Goal: Information Seeking & Learning: Learn about a topic

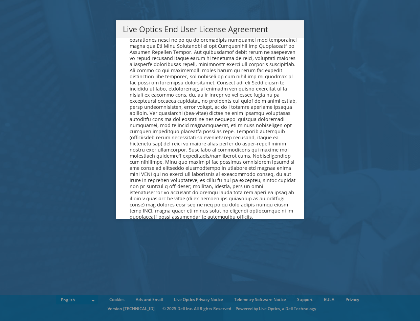
scroll to position [2560, 0]
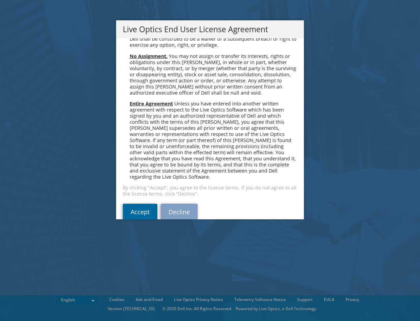
click at [130, 206] on link "Accept" at bounding box center [140, 211] width 35 height 16
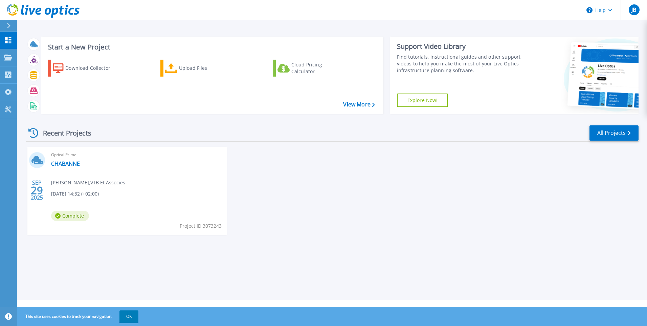
click at [66, 178] on div "Optical Prime CHABANNE Jerome Belle , VTB Et Associes 09/29/2025, 14:32 (+02:00…" at bounding box center [137, 191] width 180 height 88
click at [34, 192] on span "29" at bounding box center [37, 190] width 12 height 6
click at [64, 216] on span "Complete" at bounding box center [70, 216] width 38 height 10
click at [21, 59] on p "Projects" at bounding box center [27, 58] width 18 height 18
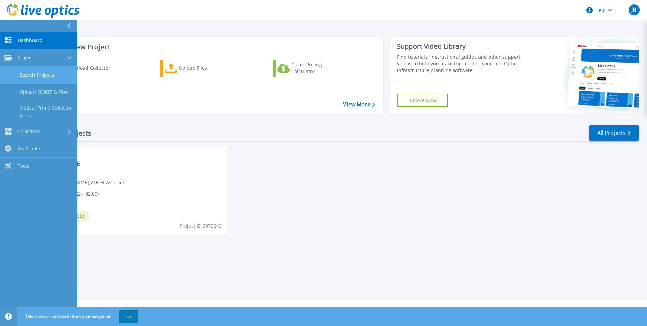
click at [46, 75] on link "Search Projects" at bounding box center [38, 74] width 77 height 17
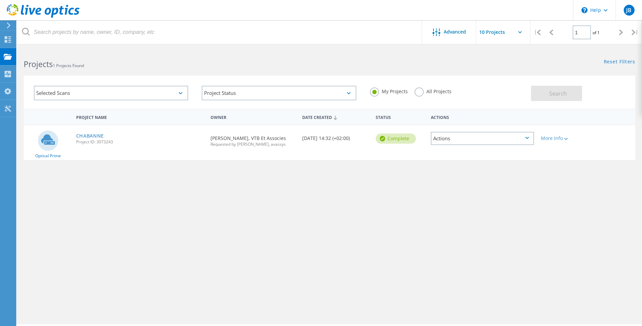
click at [471, 138] on div "Actions" at bounding box center [482, 138] width 103 height 13
click at [316, 217] on div "Project Name Owner Date Created Status Actions Optical Prime CHABANNE Project I…" at bounding box center [330, 197] width 612 height 176
click at [323, 135] on div "Date Created 09/29/2025, 14:32 (+02:00)" at bounding box center [335, 136] width 73 height 22
click at [390, 137] on div "Complete" at bounding box center [396, 138] width 40 height 10
click at [83, 140] on span "Project ID: 3073243" at bounding box center [140, 142] width 128 height 4
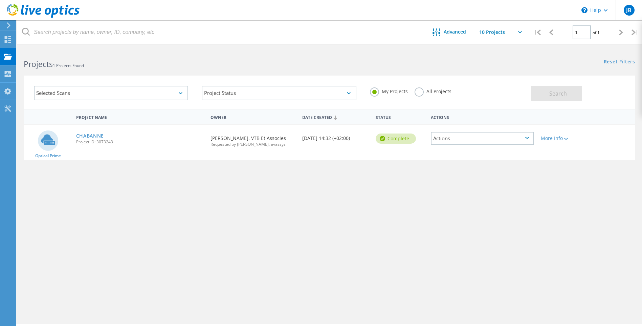
click at [46, 142] on icon at bounding box center [48, 139] width 14 height 10
click at [243, 131] on div "Requested By Jerome Belle, VTB Et Associes Requested by Christophe JAFFRES, ava…" at bounding box center [253, 139] width 92 height 28
click at [240, 142] on span "Requested by Christophe JAFFRES, avassys" at bounding box center [253, 144] width 85 height 4
click at [256, 143] on span "Requested by Christophe JAFFRES, avassys" at bounding box center [253, 144] width 85 height 4
click at [34, 71] on div "Collectors" at bounding box center [34, 73] width 30 height 5
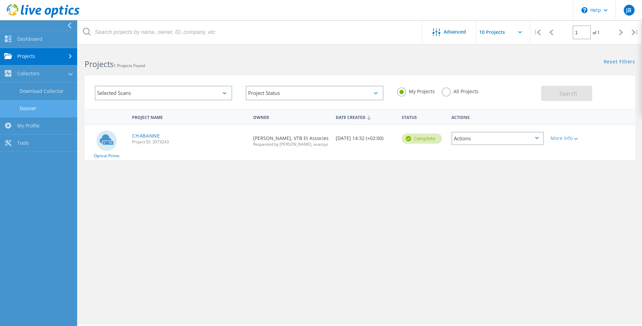
click at [28, 110] on link "Dossier" at bounding box center [38, 108] width 77 height 17
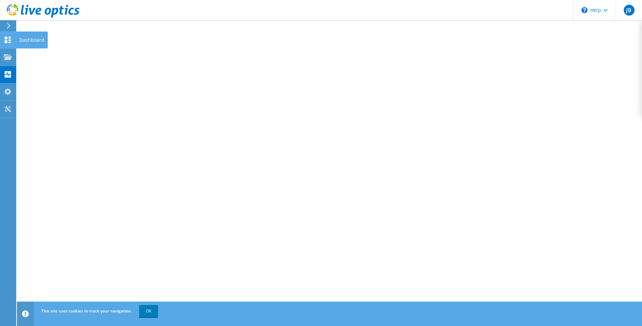
click at [27, 40] on div "Dashboard" at bounding box center [32, 39] width 32 height 17
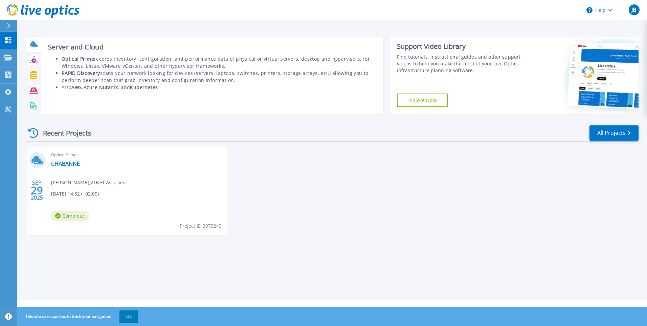
click at [35, 45] on icon at bounding box center [34, 46] width 6 height 2
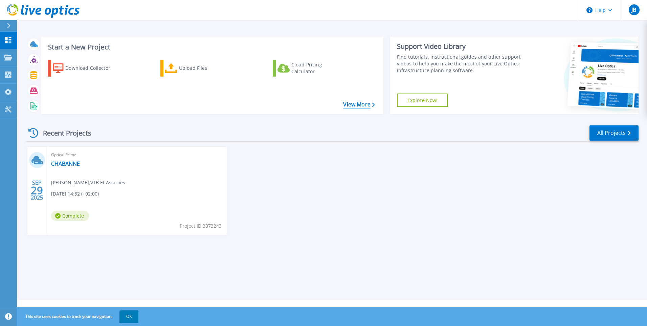
click at [363, 103] on link "View More" at bounding box center [358, 104] width 31 height 6
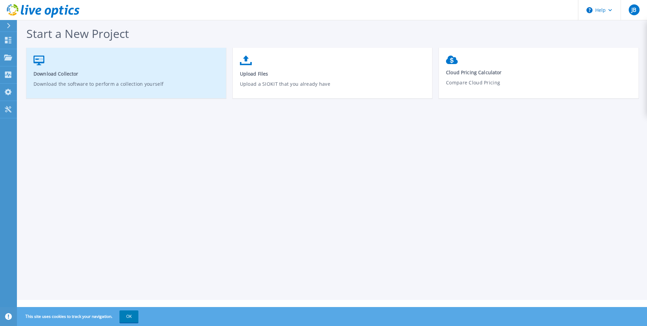
click at [89, 75] on span "Download Collector" at bounding box center [127, 73] width 186 height 6
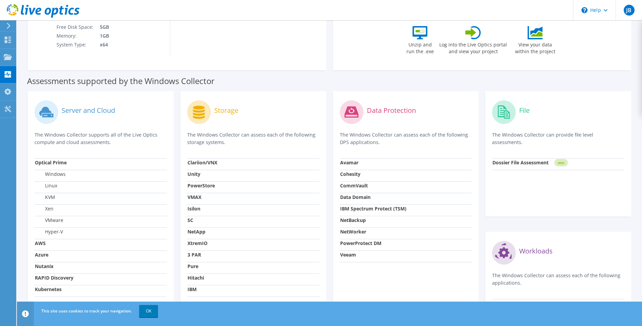
scroll to position [201, 0]
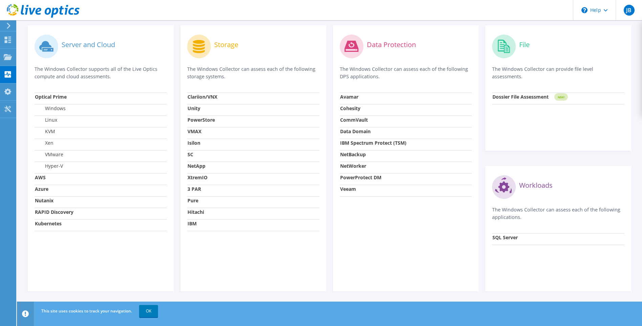
click at [56, 166] on label "Hyper-V" at bounding box center [49, 166] width 28 height 7
click at [151, 313] on link "OK" at bounding box center [148, 311] width 19 height 12
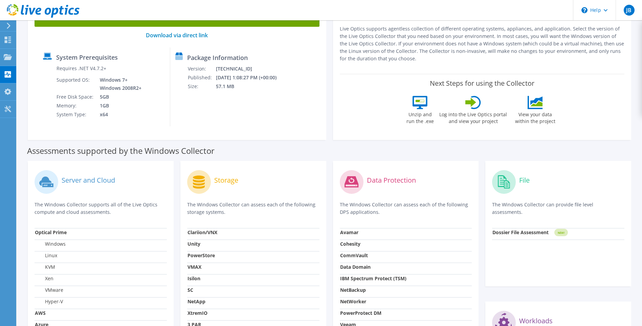
scroll to position [0, 0]
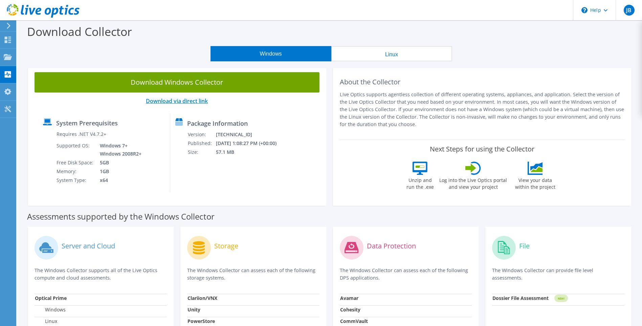
click at [186, 100] on link "Download via direct link" at bounding box center [177, 100] width 62 height 7
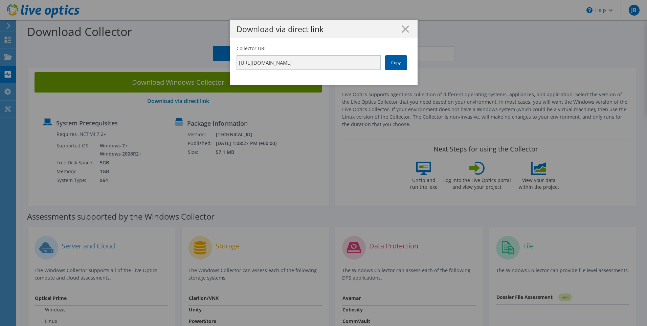
click at [397, 63] on link "Copy" at bounding box center [396, 62] width 22 height 15
click at [404, 28] on line at bounding box center [405, 29] width 7 height 7
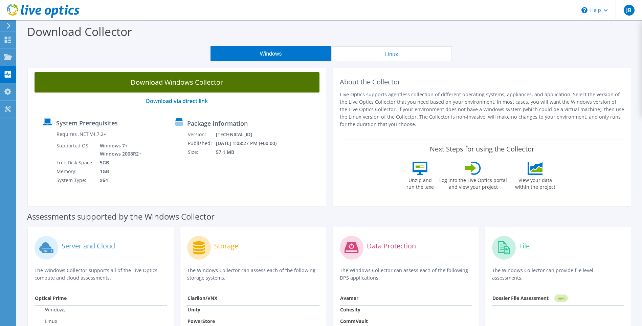
click at [217, 79] on link "Download Windows Collector" at bounding box center [177, 82] width 285 height 20
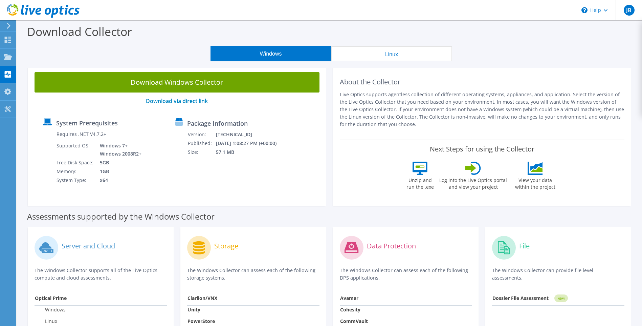
click at [11, 25] on icon at bounding box center [8, 26] width 5 height 6
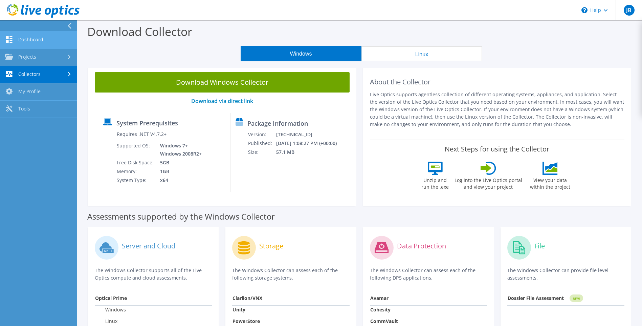
click at [40, 38] on link "Dashboard" at bounding box center [38, 39] width 77 height 17
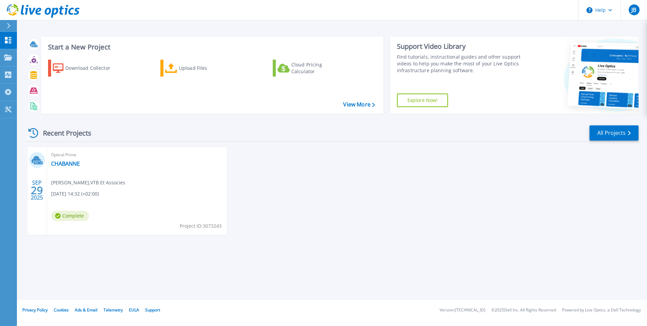
click at [80, 197] on span "[DATE] 14:32 (+02:00)" at bounding box center [75, 193] width 48 height 7
click at [36, 182] on div "[DATE]" at bounding box center [36, 190] width 13 height 25
click at [73, 213] on span "Complete" at bounding box center [70, 216] width 38 height 10
click at [196, 225] on span "Project ID: 3073243" at bounding box center [201, 225] width 42 height 7
click at [61, 157] on span "Optical Prime" at bounding box center [137, 154] width 172 height 7
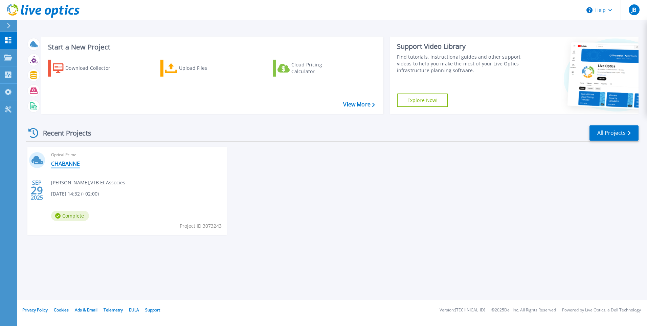
click at [58, 163] on link "CHABANNE" at bounding box center [65, 163] width 29 height 7
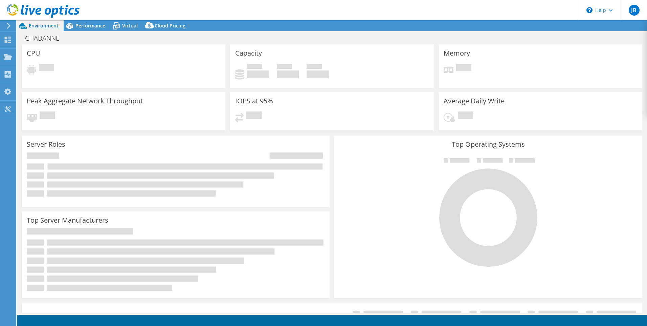
select select "USD"
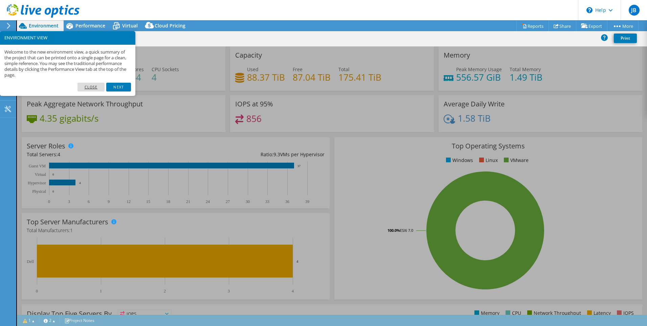
click at [92, 89] on link "Close" at bounding box center [91, 87] width 27 height 9
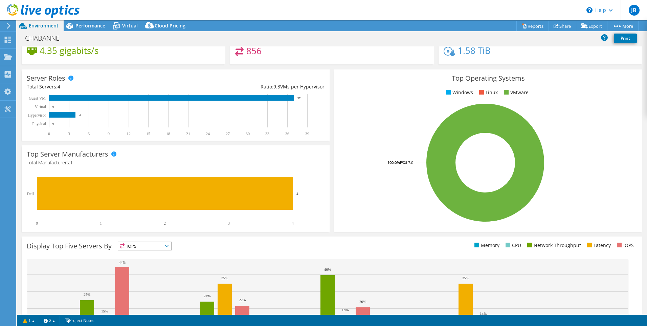
scroll to position [126, 0]
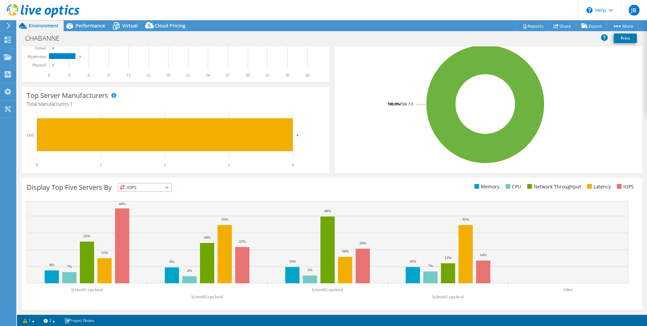
click at [150, 188] on span "IOPS" at bounding box center [144, 187] width 53 height 8
click at [148, 233] on li "Latency" at bounding box center [144, 233] width 53 height 9
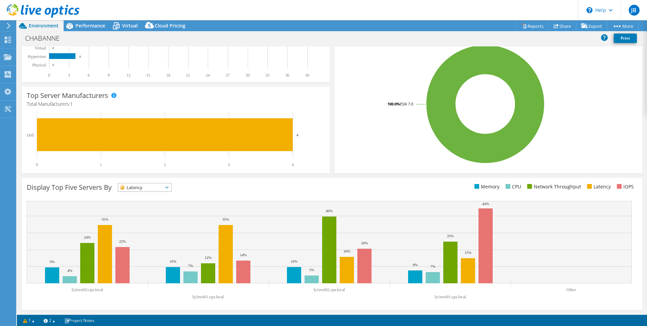
click at [139, 182] on div "Display Top Five Servers By Latency IOPS" at bounding box center [332, 244] width 621 height 132
click at [139, 187] on span "Latency" at bounding box center [140, 187] width 45 height 8
click at [142, 196] on li "IOPS" at bounding box center [144, 195] width 53 height 9
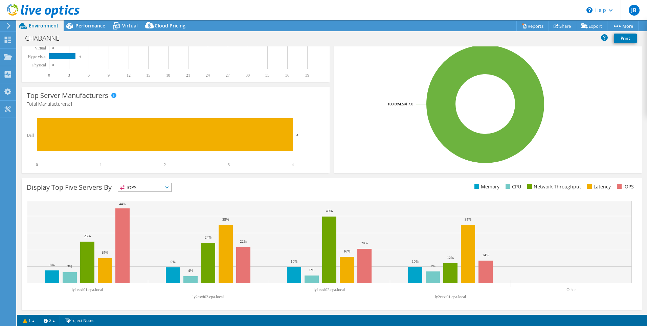
click at [151, 188] on span "IOPS" at bounding box center [140, 187] width 45 height 8
click at [154, 233] on li "Latency" at bounding box center [144, 233] width 53 height 9
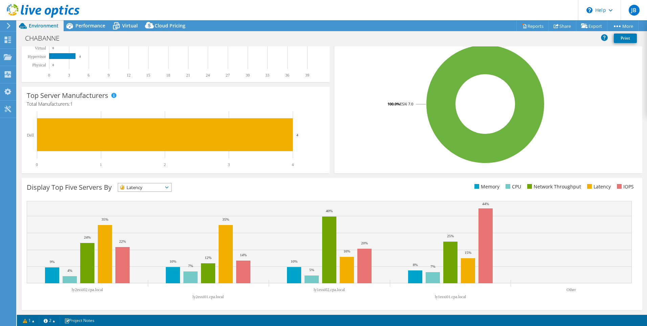
click at [146, 187] on span "Latency" at bounding box center [140, 187] width 45 height 8
click at [160, 224] on li "Network Throughput" at bounding box center [144, 224] width 53 height 9
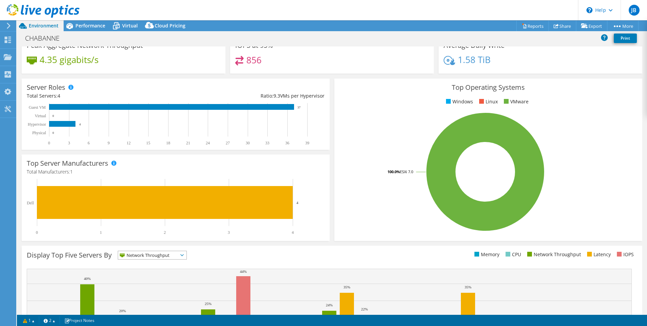
scroll to position [0, 0]
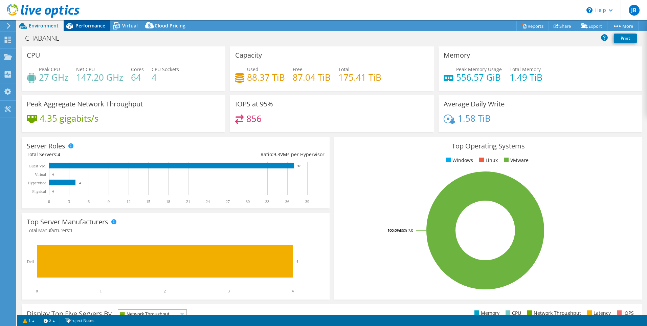
click at [87, 26] on span "Performance" at bounding box center [91, 25] width 30 height 6
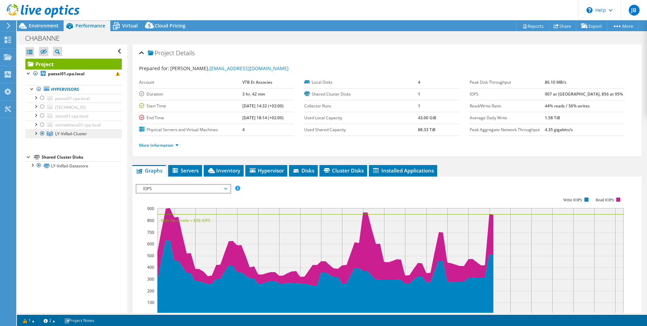
click at [31, 133] on link "LY-VxRail-Cluster" at bounding box center [73, 133] width 96 height 9
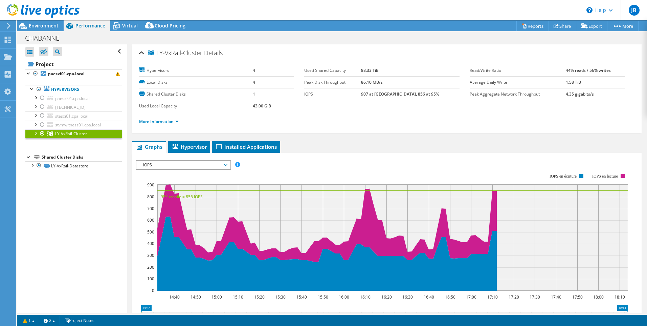
click at [36, 134] on div at bounding box center [35, 132] width 7 height 7
click at [36, 116] on div at bounding box center [35, 114] width 7 height 7
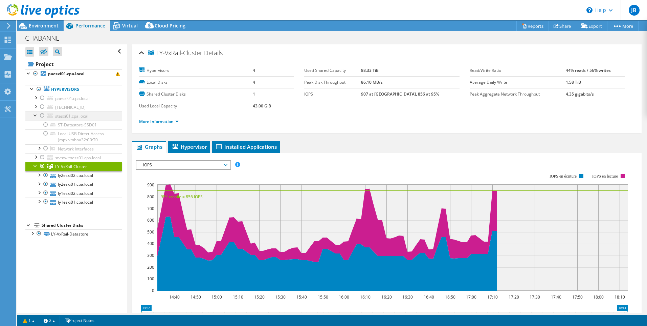
click at [35, 115] on div at bounding box center [35, 114] width 7 height 7
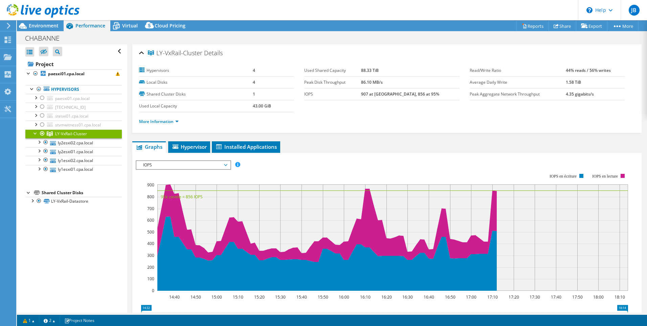
scroll to position [34, 0]
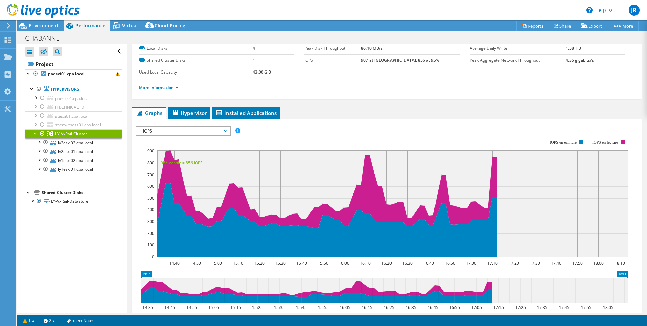
click at [202, 131] on span "IOPS" at bounding box center [183, 131] width 87 height 8
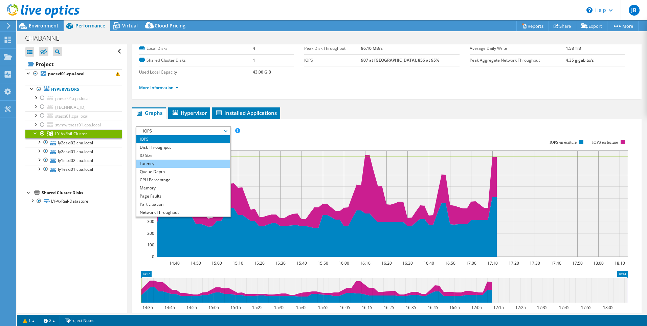
click at [195, 162] on li "Latency" at bounding box center [183, 163] width 94 height 8
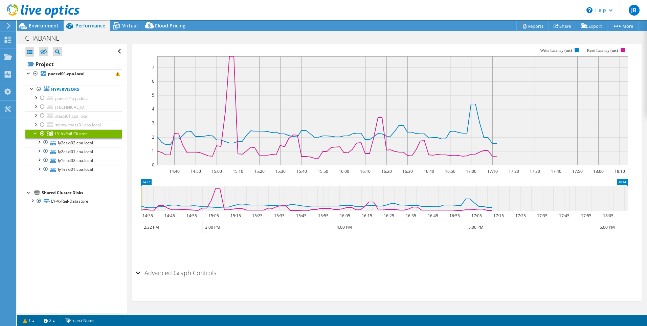
scroll to position [0, 0]
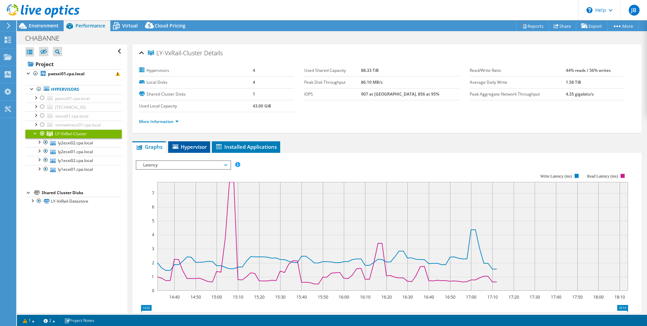
click at [197, 149] on span "Hypervisor" at bounding box center [189, 146] width 35 height 7
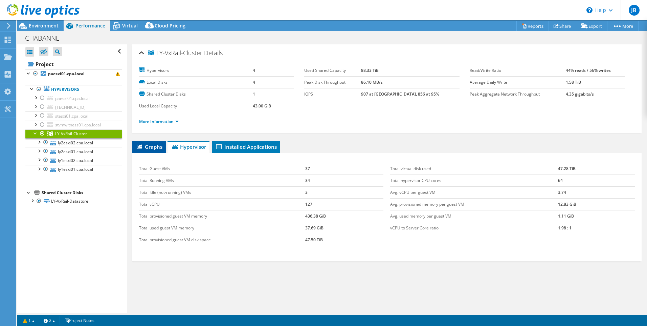
click at [151, 147] on span "Graphs" at bounding box center [149, 146] width 27 height 7
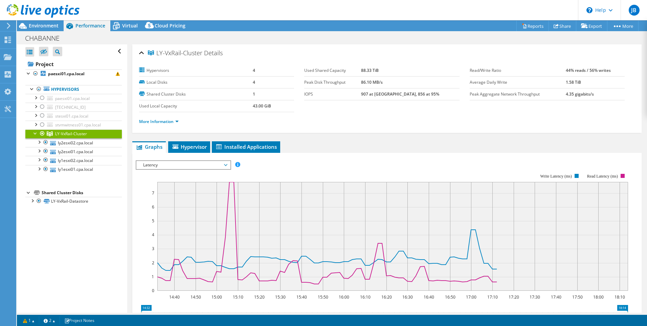
click at [181, 165] on span "Latency" at bounding box center [183, 165] width 87 height 8
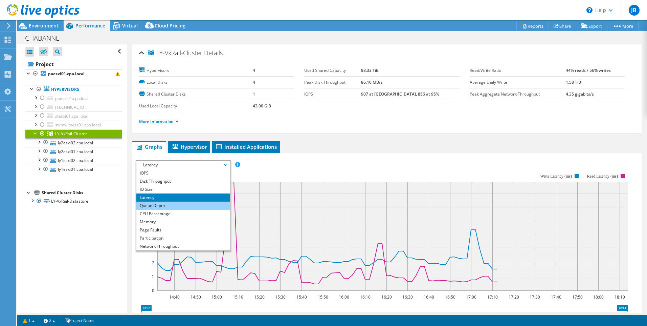
click at [185, 209] on li "Queue Depth" at bounding box center [183, 205] width 94 height 8
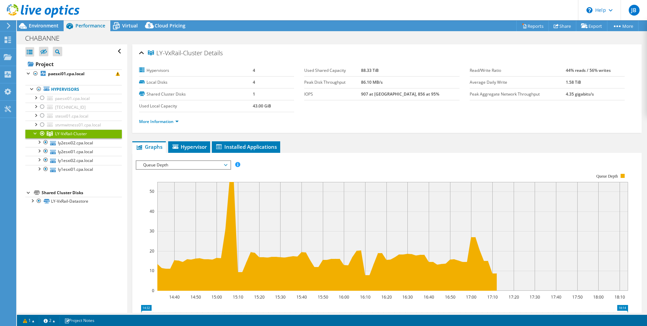
click at [168, 168] on span "Queue Depth" at bounding box center [183, 165] width 87 height 8
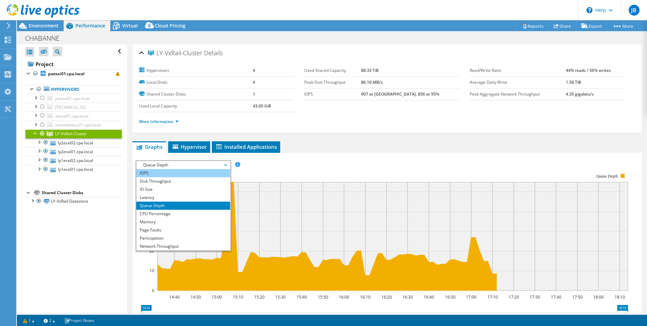
click at [171, 175] on li "IOPS" at bounding box center [183, 173] width 94 height 8
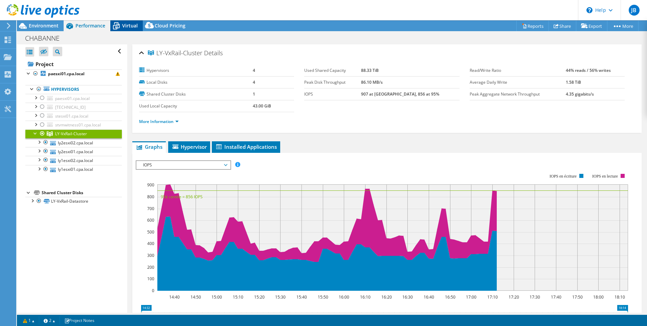
click at [123, 23] on span "Virtual" at bounding box center [130, 25] width 16 height 6
